Goal: Information Seeking & Learning: Learn about a topic

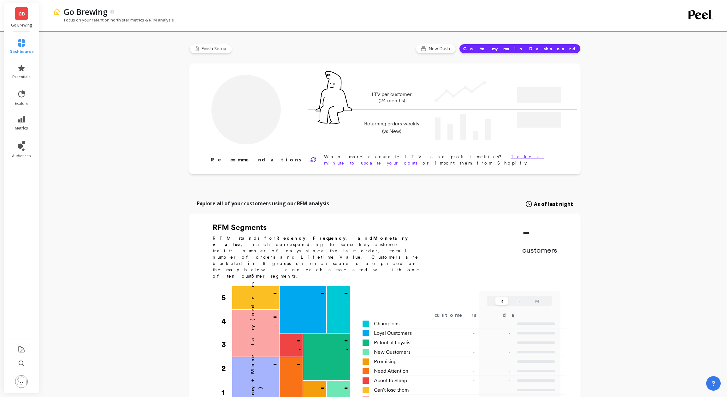
type input "Champions"
type input "4585"
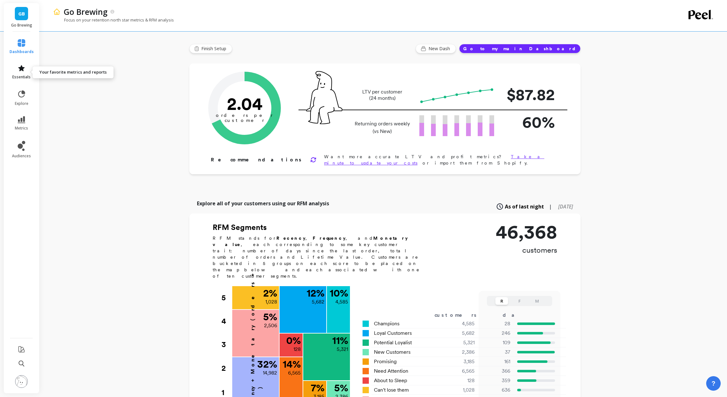
click at [20, 70] on icon at bounding box center [21, 68] width 6 height 6
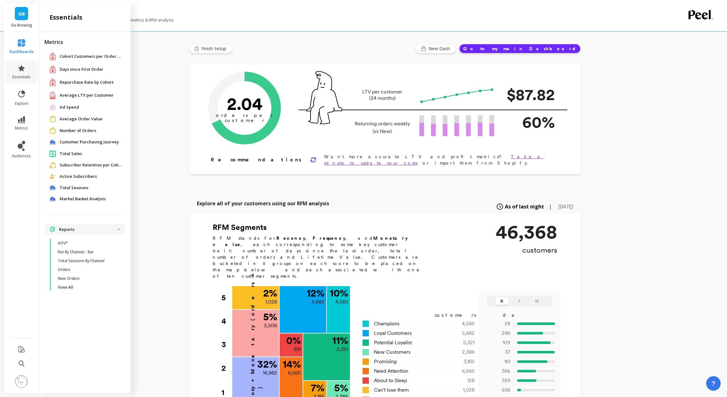
click at [153, 20] on p "Focus on your retention north star metrics & RFM analysis" at bounding box center [113, 20] width 121 height 6
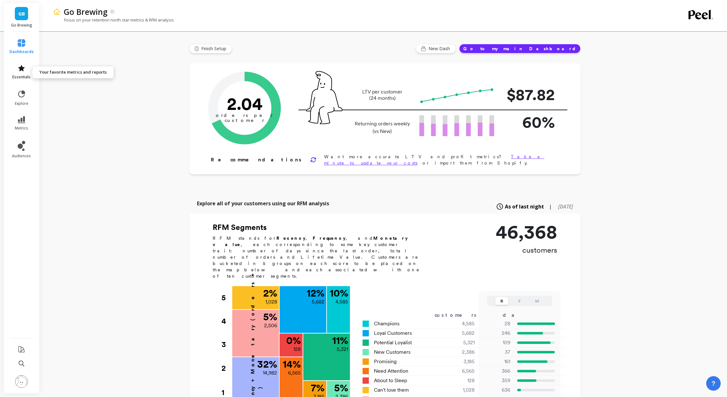
click at [24, 72] on link "essentials" at bounding box center [21, 71] width 24 height 15
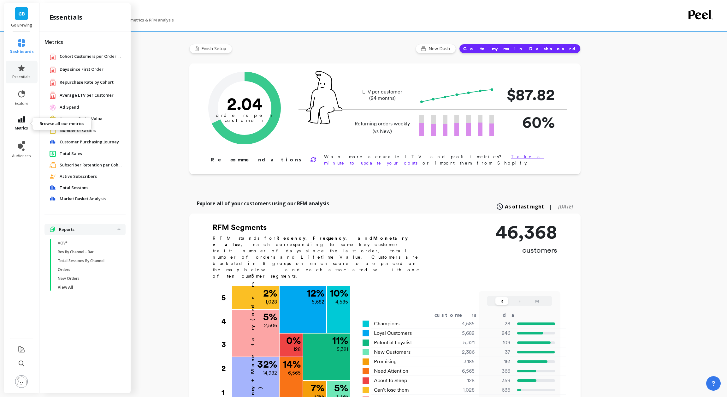
click at [21, 122] on icon at bounding box center [22, 119] width 8 height 7
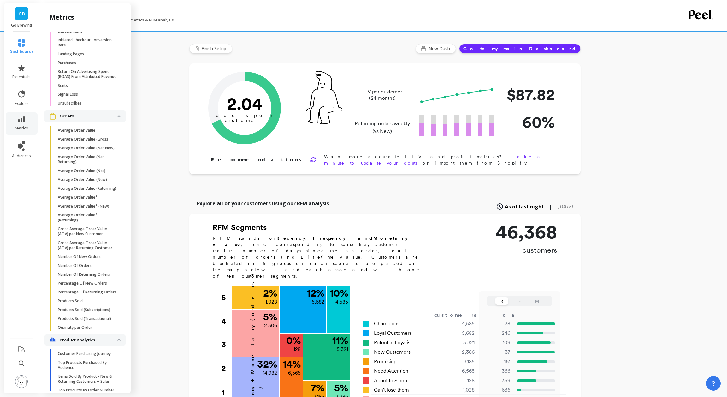
scroll to position [1071, 0]
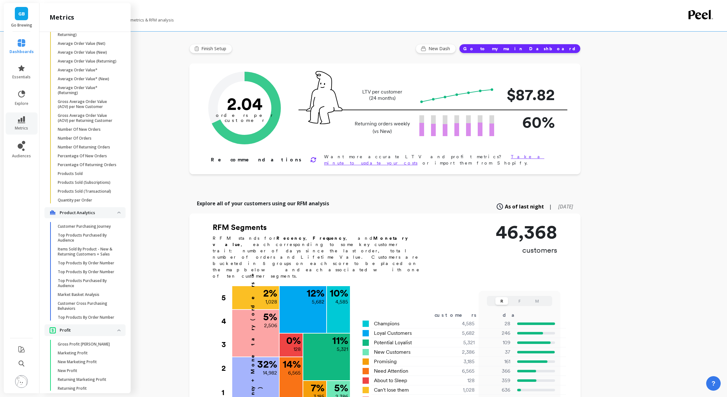
click at [25, 17] on link "GB" at bounding box center [21, 13] width 13 height 13
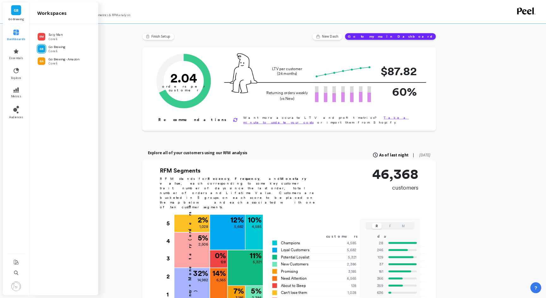
scroll to position [0, 0]
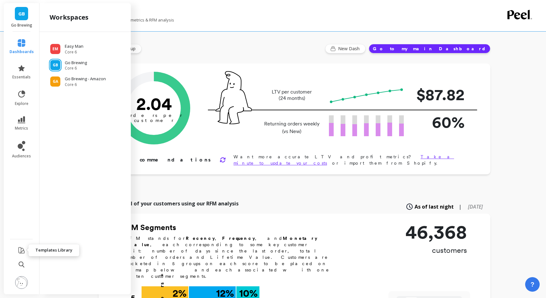
click at [24, 249] on icon at bounding box center [22, 250] width 8 height 8
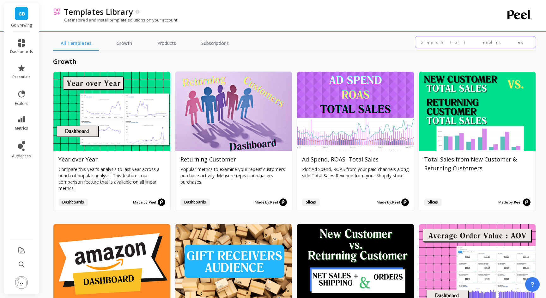
click at [449, 40] on input "text" at bounding box center [475, 42] width 121 height 12
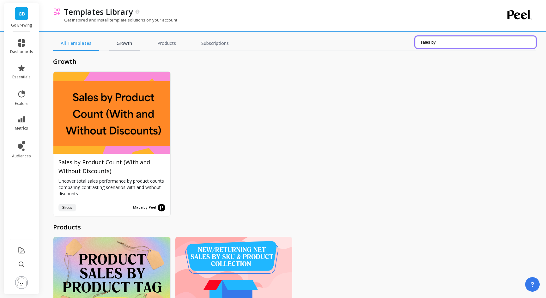
type input "sales by"
click at [126, 43] on link "Growth" at bounding box center [124, 43] width 31 height 15
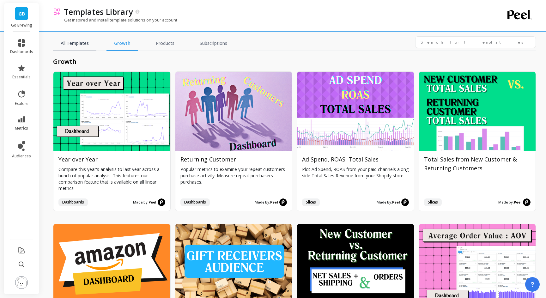
click at [80, 44] on link "All Templates" at bounding box center [74, 43] width 43 height 15
click at [444, 44] on input "text" at bounding box center [475, 42] width 121 height 12
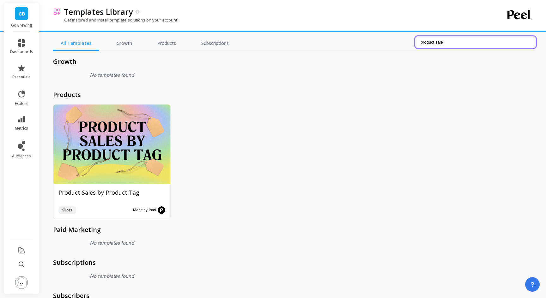
type input "product sale"
click at [82, 43] on link "All Templates" at bounding box center [76, 43] width 46 height 15
click at [114, 45] on link "Growth" at bounding box center [124, 43] width 31 height 15
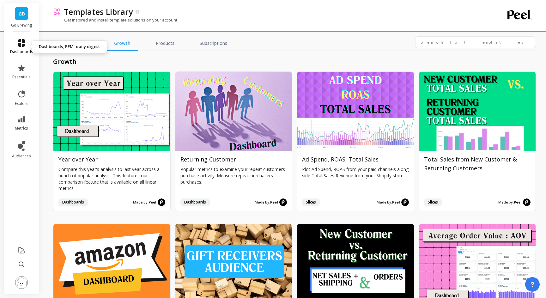
click at [21, 45] on icon at bounding box center [22, 43] width 8 height 8
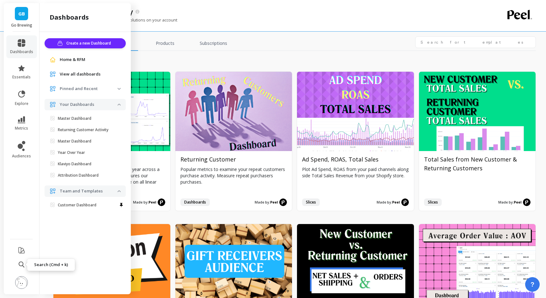
click at [22, 265] on icon at bounding box center [22, 264] width 6 height 6
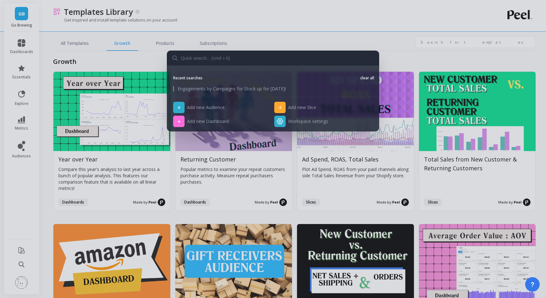
click at [184, 18] on div "Recent searches clear all Engagements by Campaigns for Stock up for [DATE]! + A…" at bounding box center [273, 149] width 546 height 298
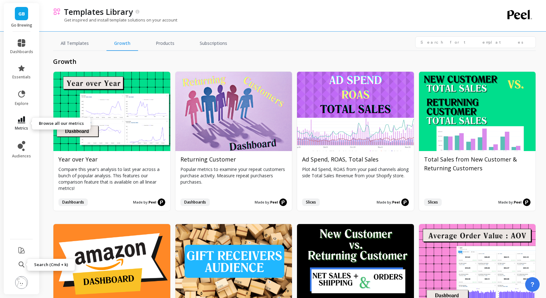
click at [25, 123] on link "metrics" at bounding box center [21, 123] width 23 height 15
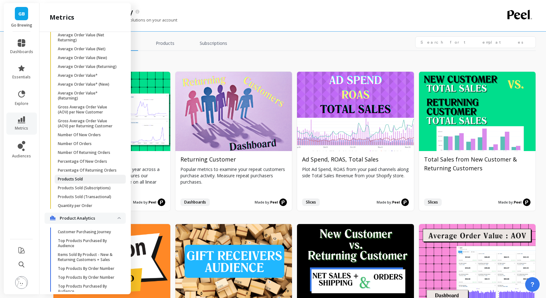
scroll to position [1059, 0]
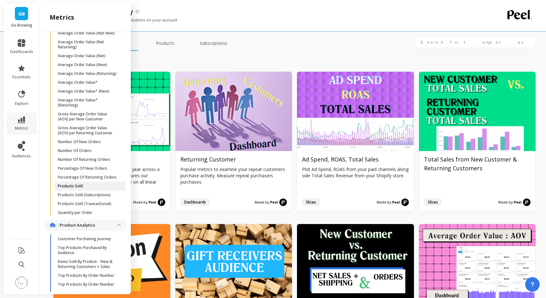
click at [77, 185] on p "Products Sold" at bounding box center [70, 185] width 25 height 5
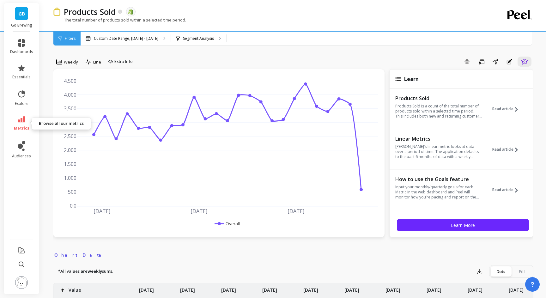
click at [25, 124] on link "metrics" at bounding box center [21, 123] width 23 height 15
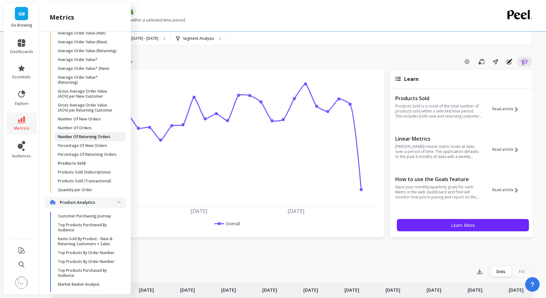
scroll to position [1104, 0]
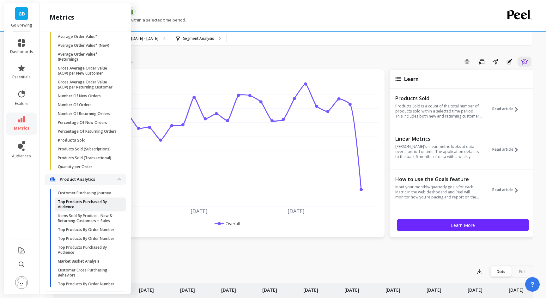
click at [82, 203] on p "Top Products Purchased By Audience" at bounding box center [88, 204] width 60 height 10
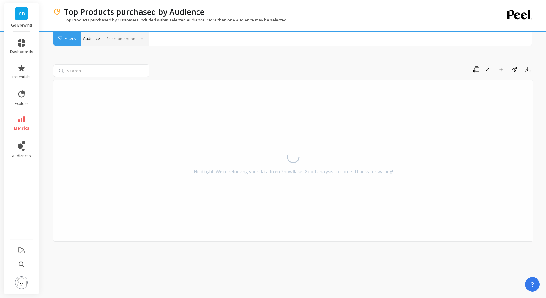
click at [136, 37] on div at bounding box center [140, 39] width 8 height 14
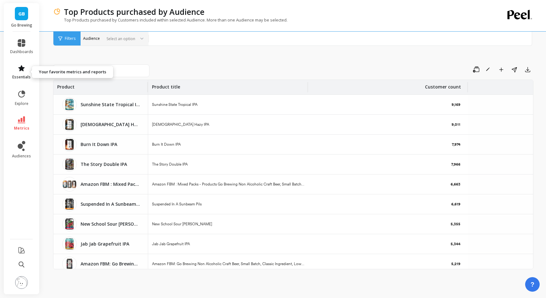
click at [21, 71] on icon at bounding box center [22, 68] width 8 height 8
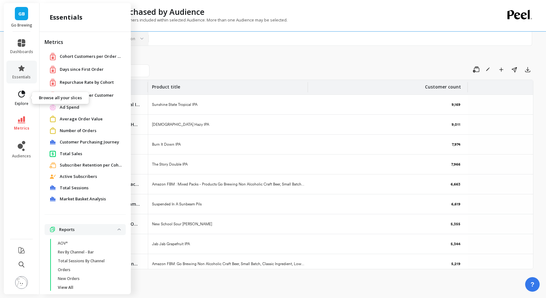
click at [19, 93] on icon at bounding box center [21, 93] width 7 height 7
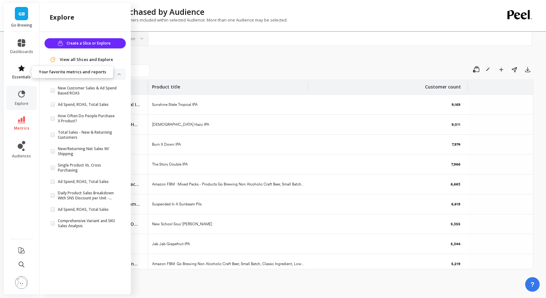
click at [21, 70] on icon at bounding box center [21, 68] width 6 height 6
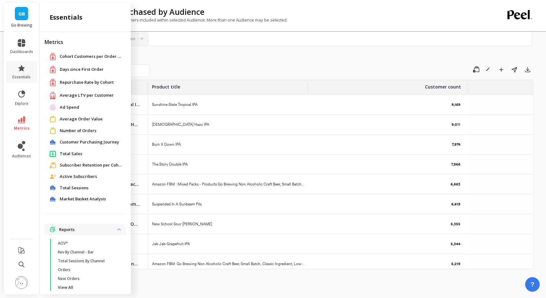
click at [189, 46] on div "Save Rename Add to Dashboard Share Export Product Product title Customer count …" at bounding box center [293, 161] width 480 height 257
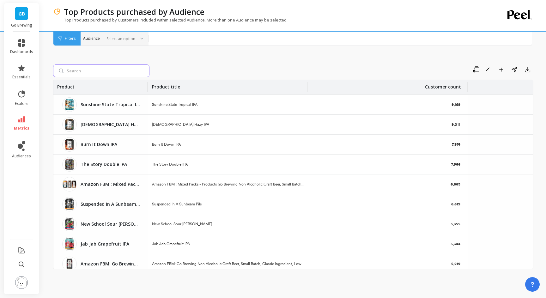
click at [118, 66] on input "search" at bounding box center [101, 70] width 96 height 13
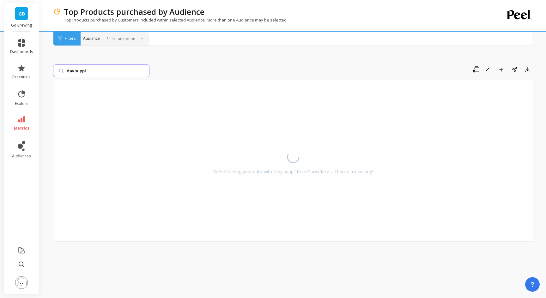
type input "day supply"
